Goal: Task Accomplishment & Management: Manage account settings

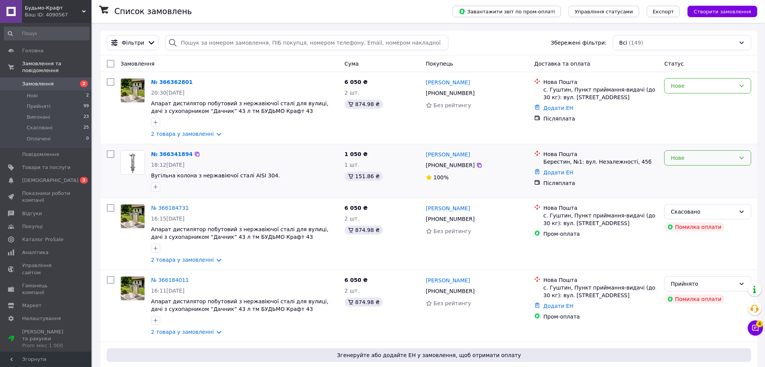
click at [738, 160] on icon at bounding box center [741, 158] width 6 height 6
drag, startPoint x: 711, startPoint y: 177, endPoint x: 694, endPoint y: 177, distance: 17.5
click at [711, 177] on li "Прийнято" at bounding box center [708, 175] width 86 height 14
click at [676, 87] on div "Нове" at bounding box center [703, 86] width 65 height 8
click at [685, 104] on li "Прийнято" at bounding box center [708, 103] width 86 height 14
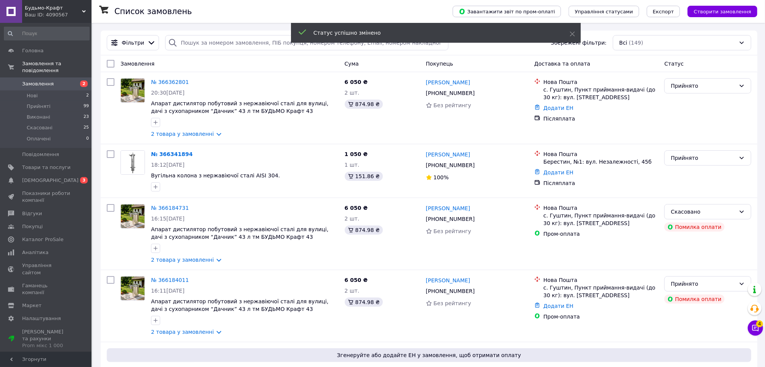
click at [174, 154] on link "№ 366341894" at bounding box center [172, 154] width 42 height 6
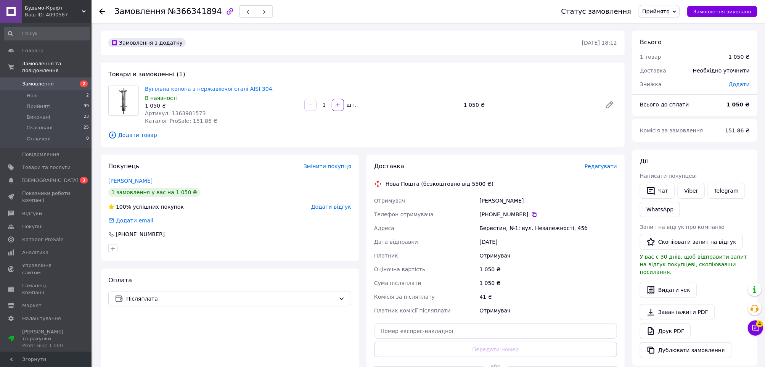
click at [63, 80] on span "Замовлення" at bounding box center [46, 83] width 48 height 7
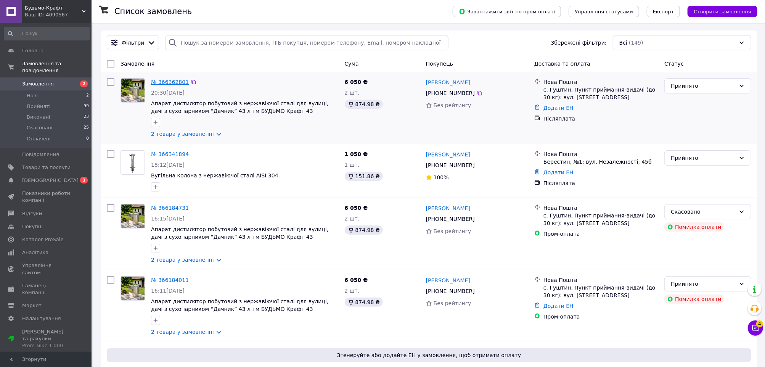
click at [172, 80] on link "№ 366362801" at bounding box center [170, 82] width 38 height 6
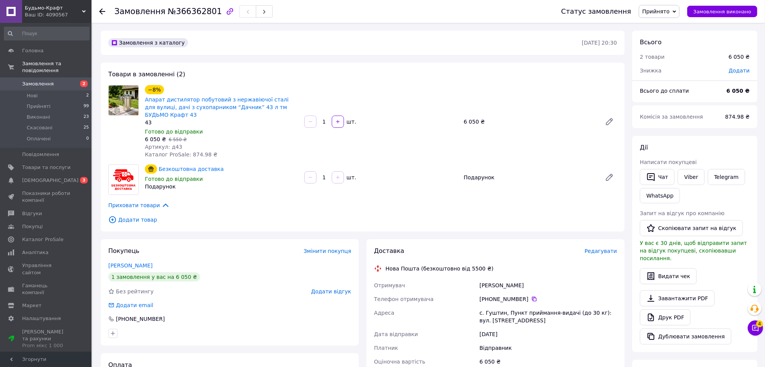
click at [754, 331] on icon at bounding box center [755, 328] width 8 height 8
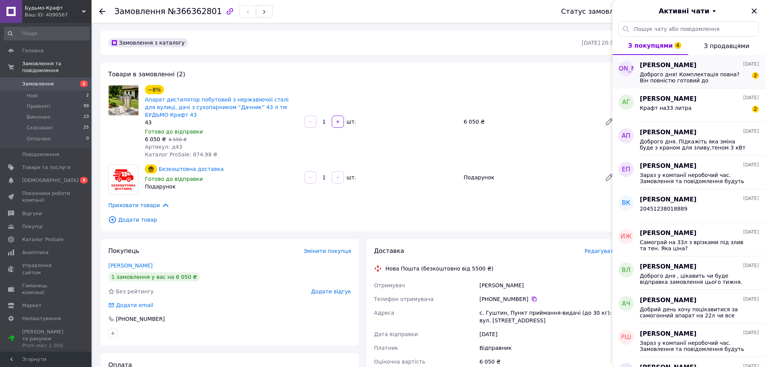
click at [717, 73] on span "Доброго дня! Комплектація повна? Він повністю готовий до користування?" at bounding box center [694, 77] width 108 height 12
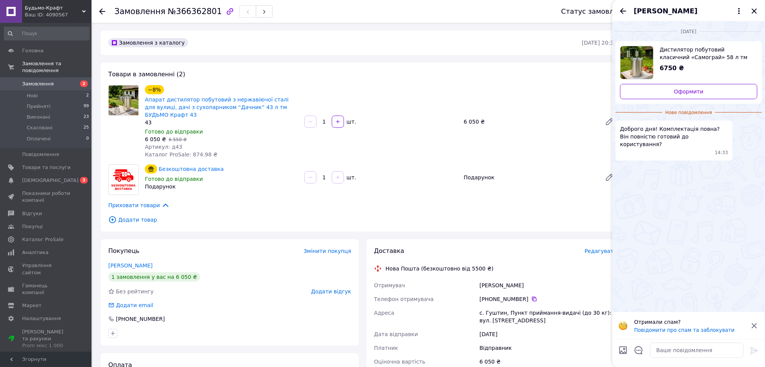
click at [629, 10] on div "[PERSON_NAME]" at bounding box center [688, 10] width 152 height 21
click at [621, 8] on icon "Назад" at bounding box center [622, 10] width 9 height 9
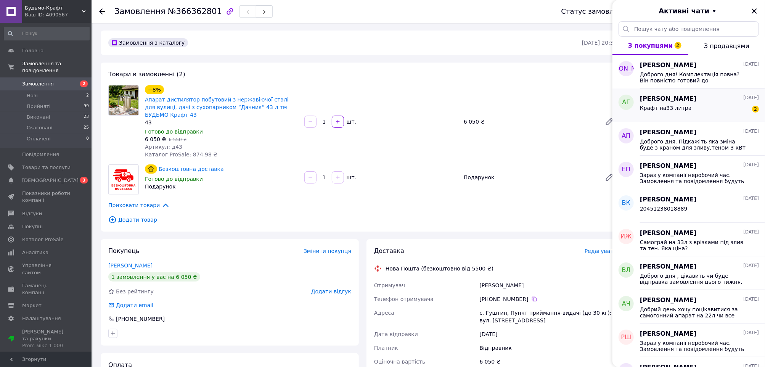
click at [682, 102] on span "[PERSON_NAME]" at bounding box center [668, 99] width 57 height 9
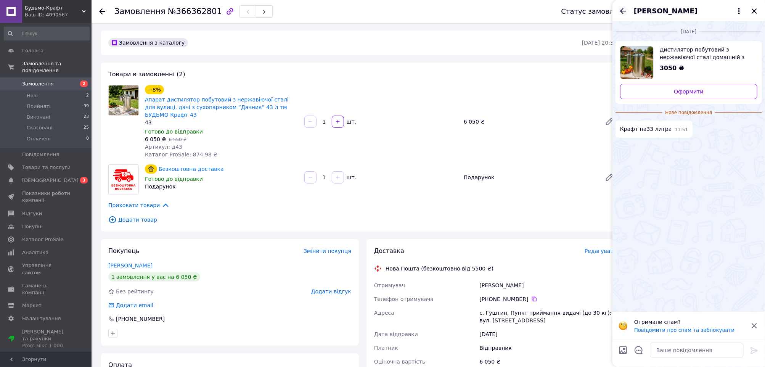
click at [625, 6] on icon "Назад" at bounding box center [622, 10] width 9 height 9
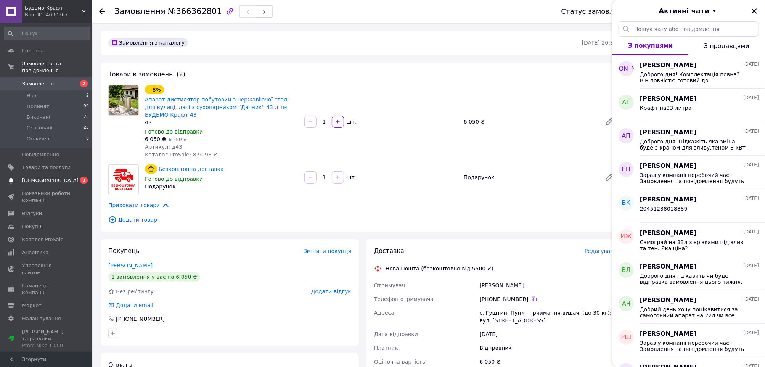
click at [66, 177] on span "[DEMOGRAPHIC_DATA]" at bounding box center [46, 180] width 48 height 7
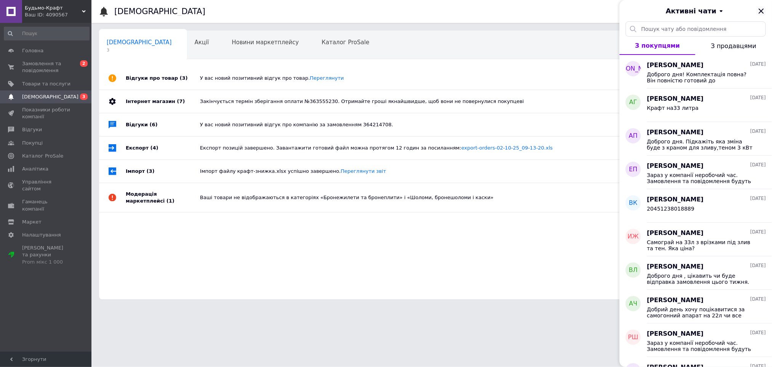
click at [761, 8] on icon "Закрити" at bounding box center [761, 10] width 9 height 9
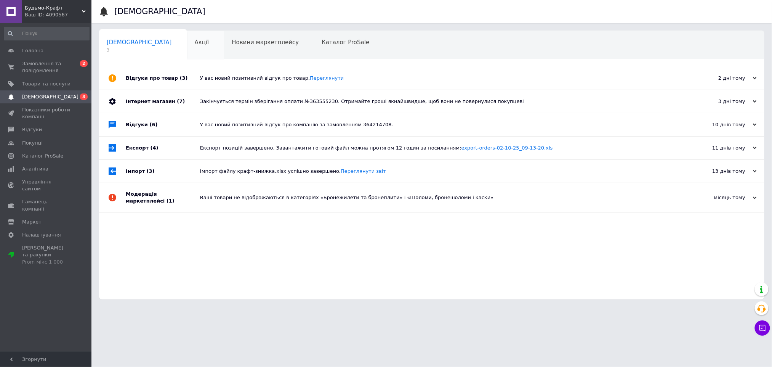
click at [195, 41] on span "Акції" at bounding box center [202, 42] width 14 height 7
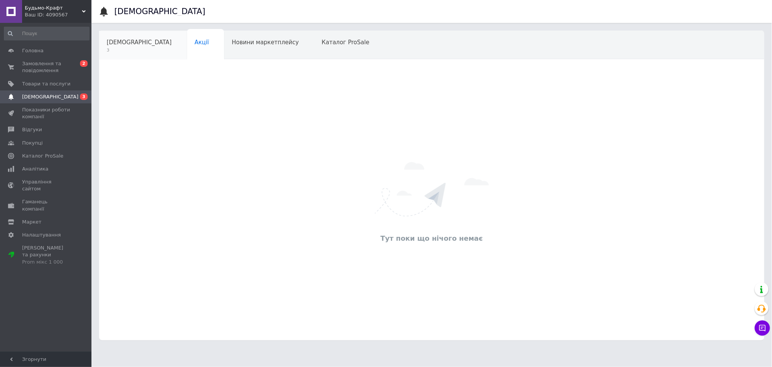
click at [135, 41] on span "[DEMOGRAPHIC_DATA]" at bounding box center [139, 42] width 65 height 7
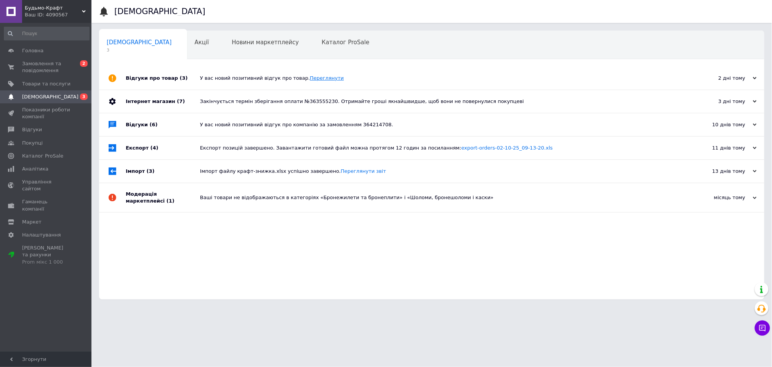
click at [318, 76] on link "Переглянути" at bounding box center [327, 78] width 34 height 6
